Goal: Transaction & Acquisition: Purchase product/service

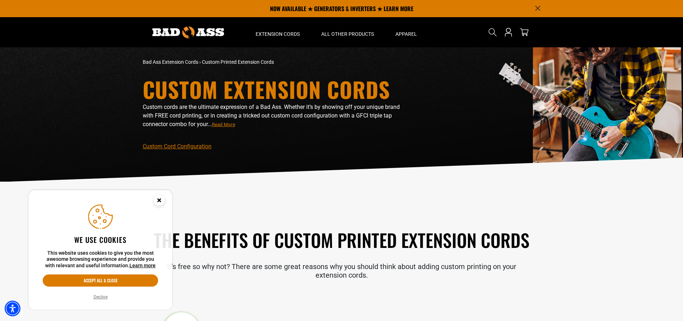
click at [159, 200] on icon "Close this option" at bounding box center [159, 200] width 3 height 3
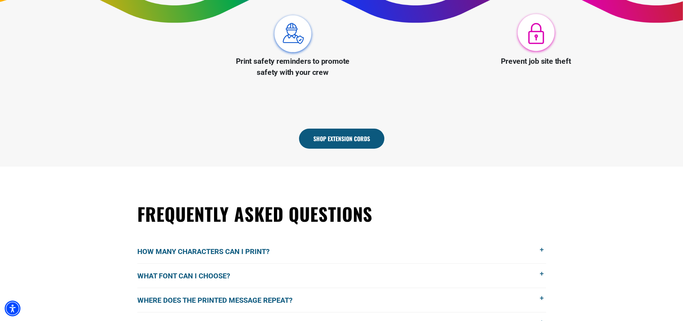
scroll to position [430, 0]
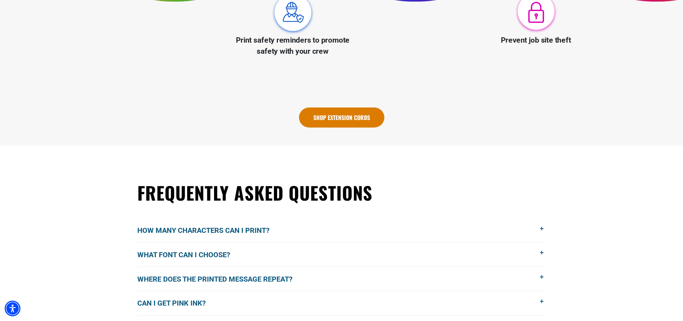
click at [352, 121] on link "Shop Extension Cords" at bounding box center [341, 118] width 85 height 20
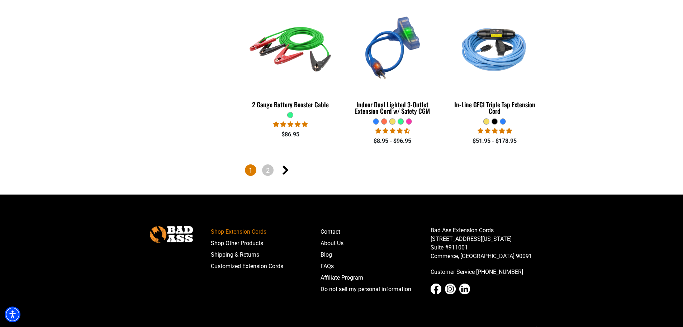
scroll to position [1722, 0]
